Goal: Information Seeking & Learning: Find specific page/section

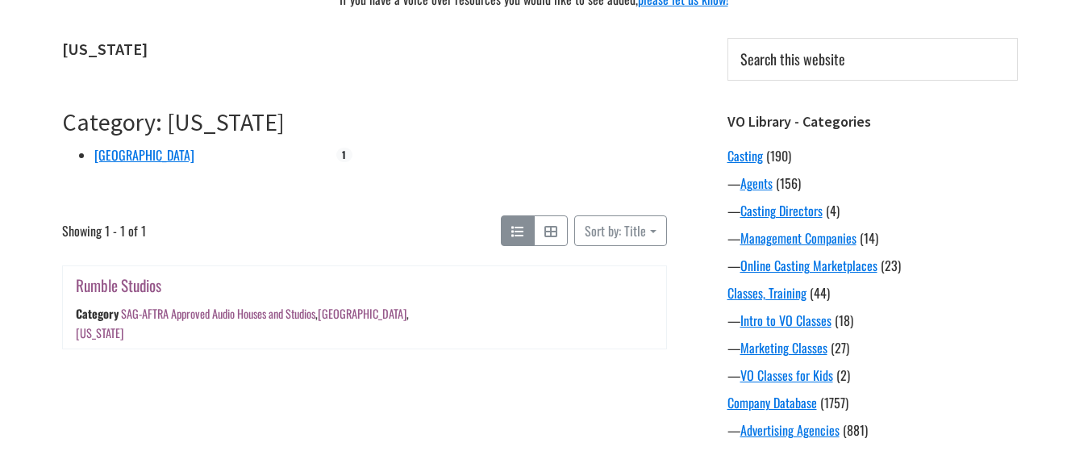
scroll to position [188, 0]
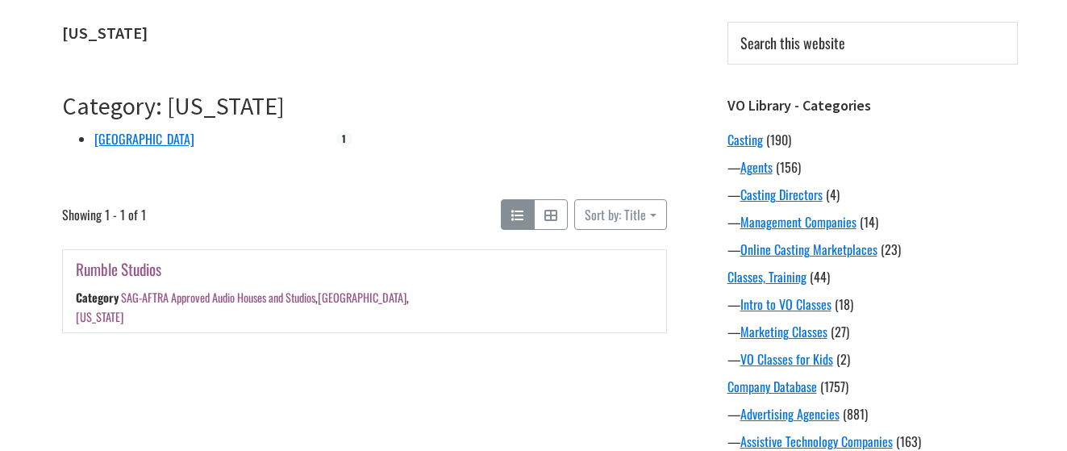
click at [141, 274] on link "Rumble Studios" at bounding box center [118, 268] width 85 height 23
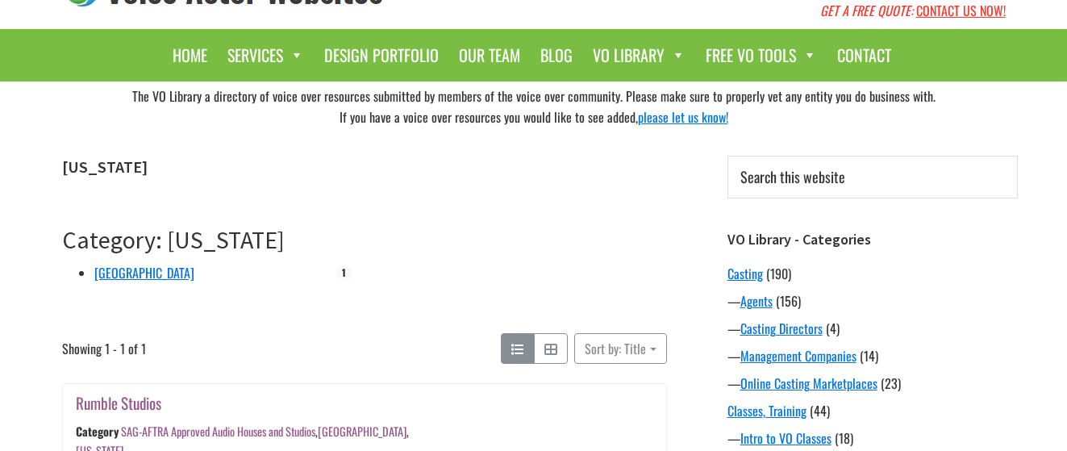
scroll to position [0, 0]
